Goal: Find specific page/section: Find specific page/section

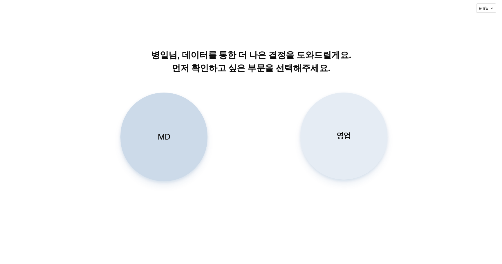
click at [339, 130] on div "영업" at bounding box center [344, 136] width 82 height 86
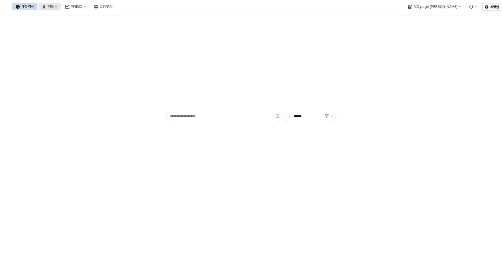
click at [61, 8] on button "영업" at bounding box center [50, 6] width 22 height 7
click at [109, 30] on div "매장상세 현황" at bounding box center [114, 27] width 46 height 9
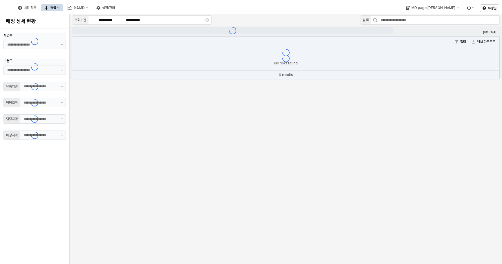
type input "**"
